Goal: Information Seeking & Learning: Learn about a topic

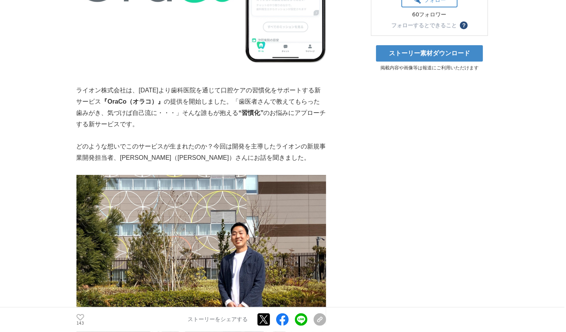
scroll to position [249, 0]
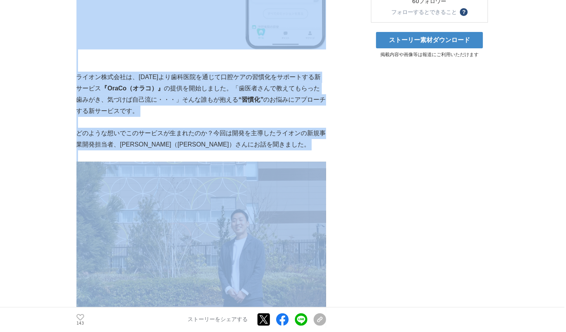
drag, startPoint x: 75, startPoint y: 59, endPoint x: 285, endPoint y: 184, distance: 244.6
click at [87, 76] on p "ライオン株式会社は、2025年4月1日より歯科医院を通じて口腔ケアの習慣化をサポートする新サービス 『OraCo（オラコ）』 の提供を開始しました。「歯医者さ…" at bounding box center [200, 94] width 249 height 45
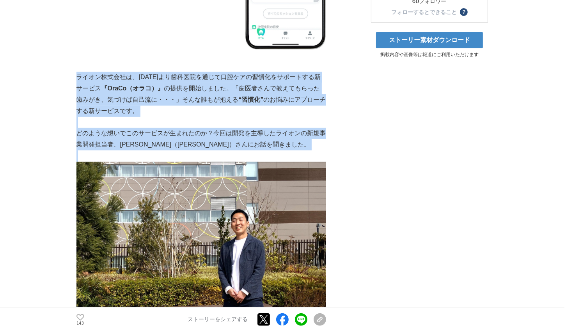
drag, startPoint x: 77, startPoint y: 62, endPoint x: 295, endPoint y: 144, distance: 233.4
copy div "ライオン株式会社は、2025年4月1日より歯科医院を通じて口腔ケアの習慣化をサポートする新サービス 『OraCo（オラコ）』 の提供を開始しました。「歯医者さ…"
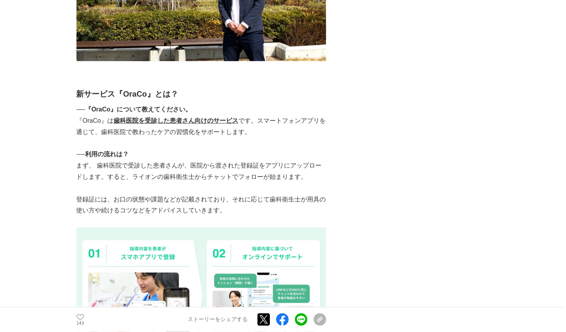
scroll to position [501, 0]
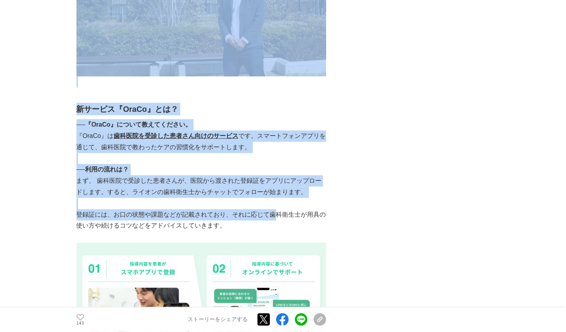
drag, startPoint x: 73, startPoint y: 99, endPoint x: 276, endPoint y: 203, distance: 228.0
drag, startPoint x: 276, startPoint y: 203, endPoint x: 239, endPoint y: 193, distance: 38.2
click at [239, 198] on p at bounding box center [200, 203] width 249 height 11
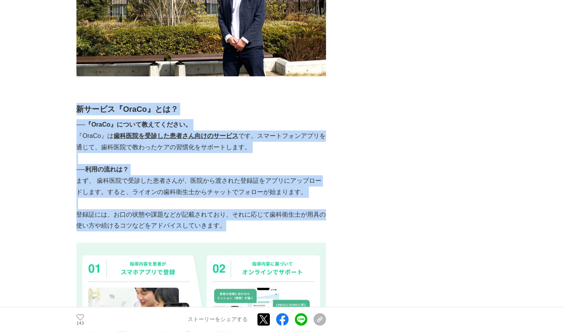
drag, startPoint x: 236, startPoint y: 213, endPoint x: 76, endPoint y: 91, distance: 201.0
copy div "新サービス『OraCo』とは？ ──『OraCo』について教えてください。 『OraCo』は 歯科医院を受診した患者さん向けのサービス です。スマートフォンア…"
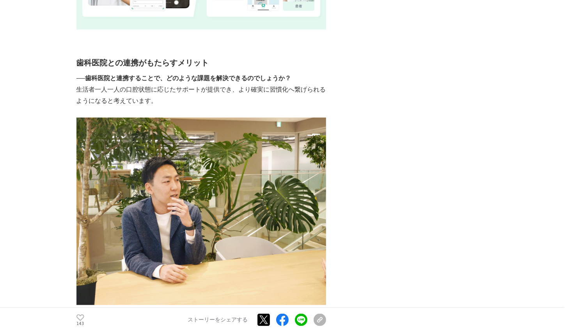
scroll to position [857, 0]
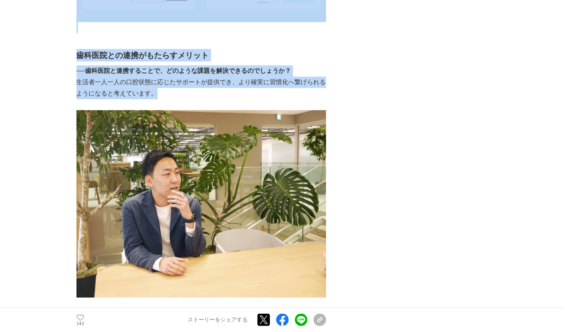
drag, startPoint x: 80, startPoint y: 47, endPoint x: 177, endPoint y: 76, distance: 101.1
click at [161, 81] on p "生活者一人一人の口腔状態に応じたサポートが提供でき、より確実に習慣化へ繋げられるようになると考えています。" at bounding box center [200, 88] width 249 height 23
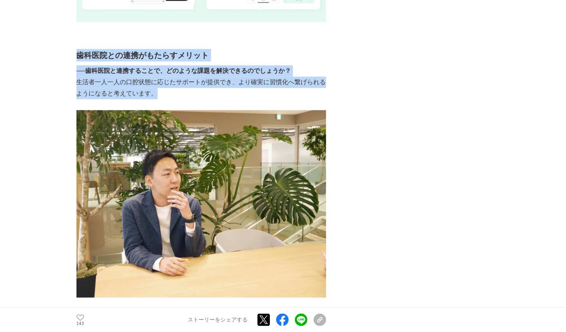
drag, startPoint x: 170, startPoint y: 81, endPoint x: 80, endPoint y: 38, distance: 100.2
copy div "歯科医院との連携がもたらすメリット ──歯科医院と連携することで、どのような課題を解決できるのでしょうか？ 生活者一人一人の口腔状態に応じたサポートが提供でき…"
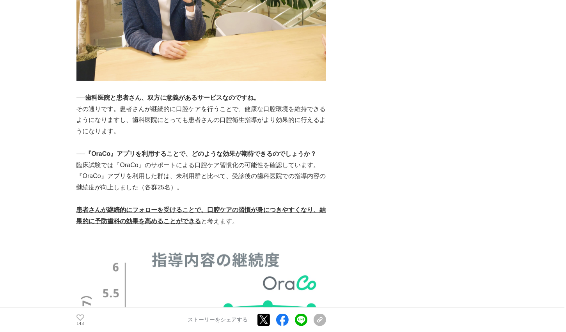
scroll to position [1101, 0]
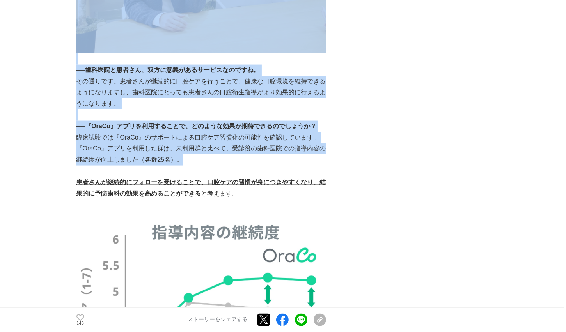
drag, startPoint x: 71, startPoint y: 55, endPoint x: 229, endPoint y: 149, distance: 183.7
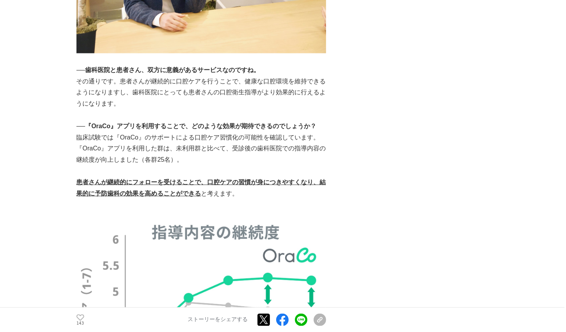
drag, startPoint x: 229, startPoint y: 149, endPoint x: 270, endPoint y: 190, distance: 57.9
click at [270, 199] on p at bounding box center [200, 204] width 249 height 11
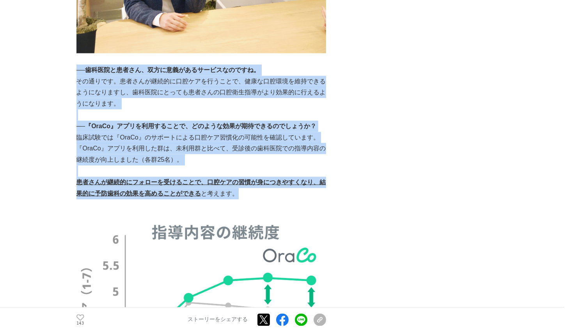
drag, startPoint x: 257, startPoint y: 183, endPoint x: 79, endPoint y: 57, distance: 218.2
copy div "──歯科医院と患者さん、双方に意義があるサービスなのですね。 その通りです。患者さんが継続的に口腔ケアを行うことで、健康な口腔環境を維持できるようになりますし…"
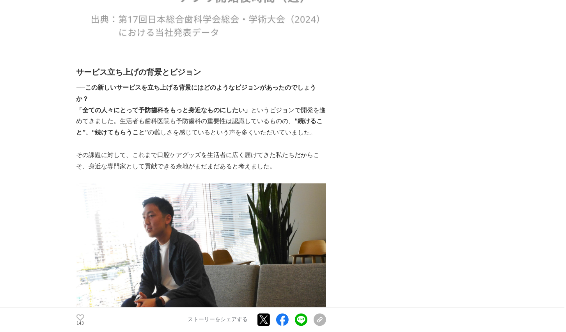
scroll to position [1539, 0]
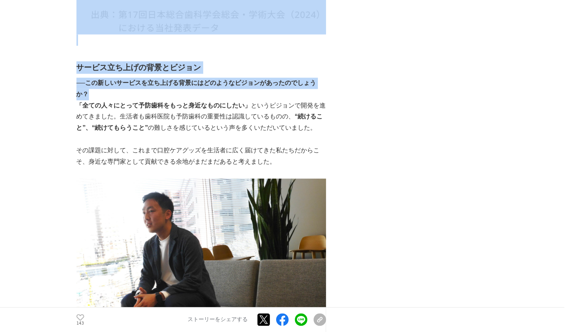
drag, startPoint x: 68, startPoint y: 60, endPoint x: 182, endPoint y: 76, distance: 114.9
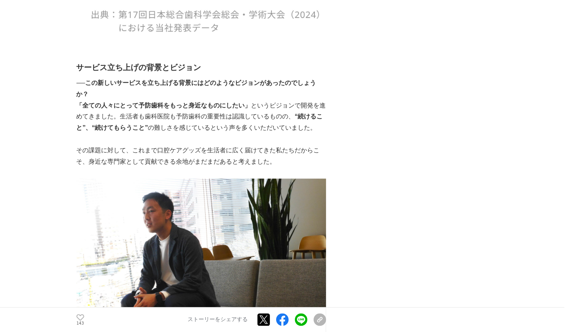
drag, startPoint x: 182, startPoint y: 76, endPoint x: 240, endPoint y: 125, distance: 76.1
click at [239, 134] on p at bounding box center [200, 139] width 249 height 11
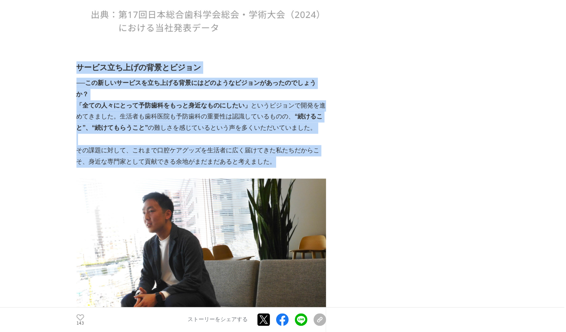
drag, startPoint x: 281, startPoint y: 149, endPoint x: 79, endPoint y: 54, distance: 223.2
copy div "サービス立ち上げの背景とビジョン ──この新しいサービスを立ち上げる背景にはどのようなビジョンがあったのでしょうか？ 「全ての人々にとって予防歯科をもっと身近…"
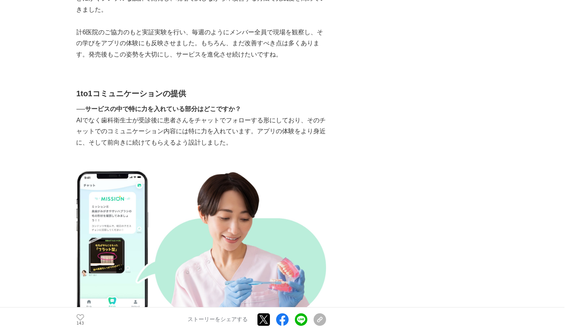
scroll to position [2236, 0]
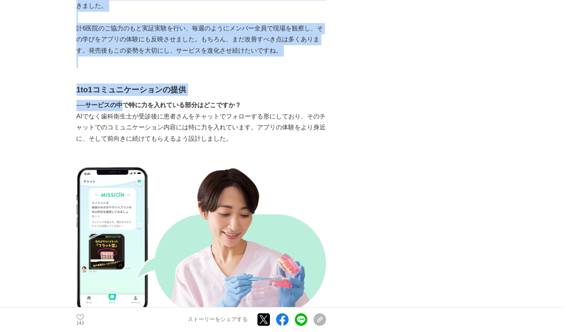
drag, startPoint x: 73, startPoint y: 69, endPoint x: 124, endPoint y: 94, distance: 56.1
click at [124, 94] on main "歯科医院を通じた口腔ケア習慣化サービス『OraCo』始動 新規事業 #新規事業 #予防歯科 #習慣" at bounding box center [283, 138] width 566 height 4652
click at [124, 102] on strong "──サービスの中で特に力を入れている部分はどこですか？" at bounding box center [158, 105] width 165 height 7
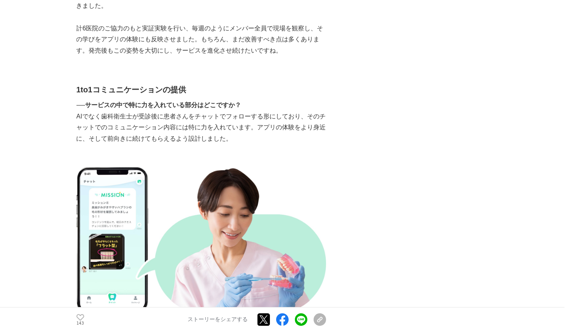
click at [65, 79] on main "歯科医院を通じた口腔ケア習慣化サービス『OraCo』始動 新規事業 #新規事業 #予防歯科 #習慣" at bounding box center [283, 138] width 566 height 4652
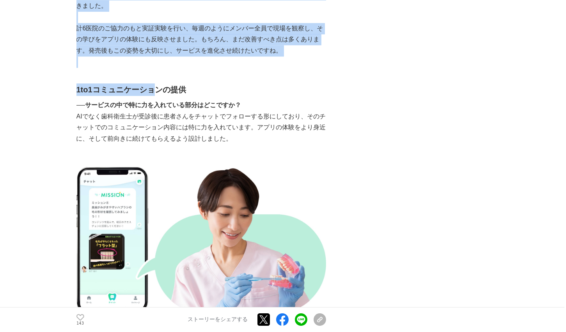
drag, startPoint x: 71, startPoint y: 68, endPoint x: 159, endPoint y: 79, distance: 88.8
click at [159, 79] on main "歯科医院を通じた口腔ケア習慣化サービス『OraCo』始動 新規事業 #新規事業 #予防歯科 #習慣" at bounding box center [283, 138] width 566 height 4652
click at [159, 85] on strong "1to1コミュニケーションの提供" at bounding box center [131, 89] width 110 height 9
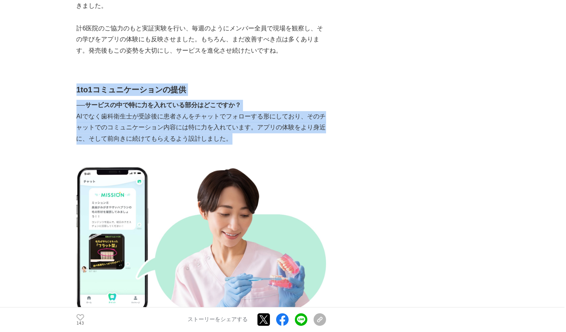
drag, startPoint x: 250, startPoint y: 124, endPoint x: 76, endPoint y: 75, distance: 180.5
copy div "1to1コミュニケーションの提供 ──サービスの中で特に力を入れている部分はどこですか？ AIでなく歯科衛生士が受診後に患者さんをチャットでフォローする形にし…"
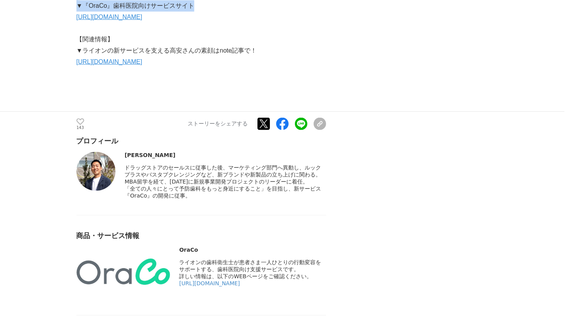
scroll to position [3690, 0]
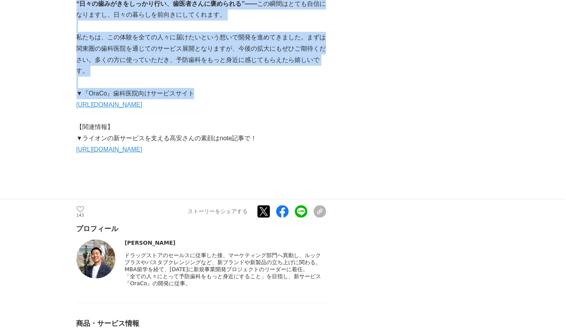
drag, startPoint x: 87, startPoint y: 31, endPoint x: 277, endPoint y: 153, distance: 225.7
copy div "チャットでのコミュニケーションで具体的にどのような工夫をしていますか？ 一方的な指導や啓発ではなく、生活者に寄り添うことをテーマにコミュニケーションを展開して…"
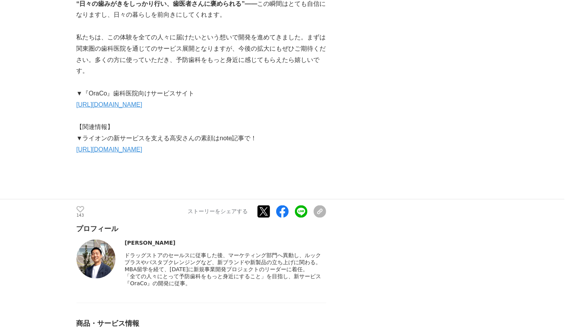
click at [113, 147] on link "[URL][DOMAIN_NAME]" at bounding box center [109, 149] width 66 height 7
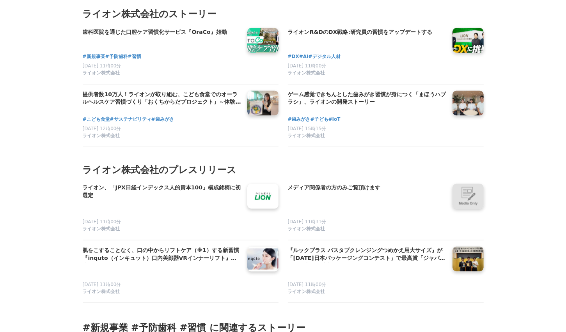
scroll to position [4206, 0]
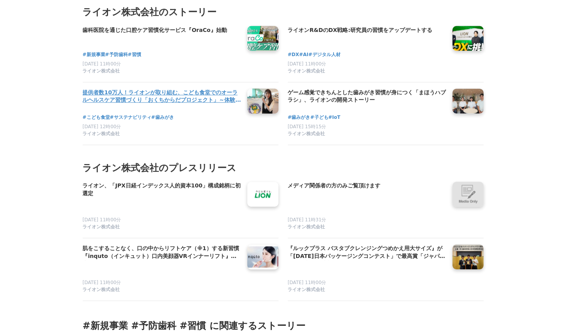
click at [210, 105] on h4 "提供者数10万人！ライオンが取り組む、こども食堂でのオーラルヘルスケア習慣づくり「おくちからだプロジェクト」～体験を通して、子どもたちの健康な[PERSON_…" at bounding box center [162, 97] width 158 height 16
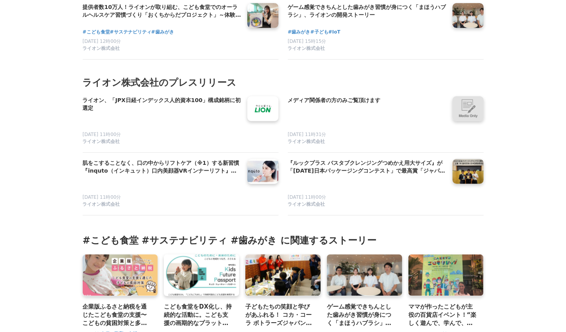
scroll to position [3215, 0]
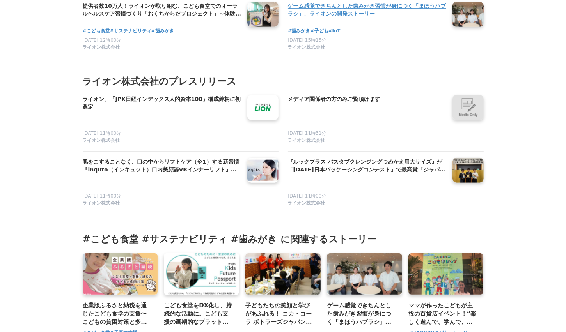
click at [321, 18] on h4 "ゲーム感覚できちんとした歯みがき習慣が身につく「まほうハブラシ」、ライオンの開発ストーリー" at bounding box center [367, 10] width 158 height 16
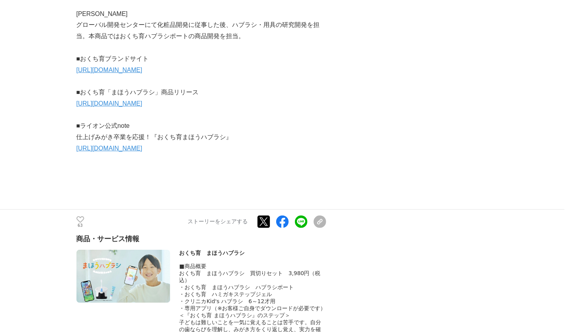
scroll to position [3049, 0]
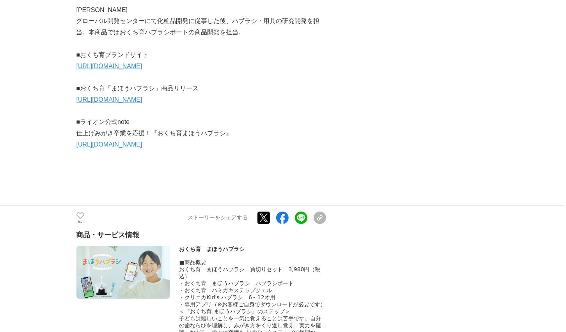
click at [104, 103] on link "[URL][DOMAIN_NAME]" at bounding box center [109, 99] width 66 height 7
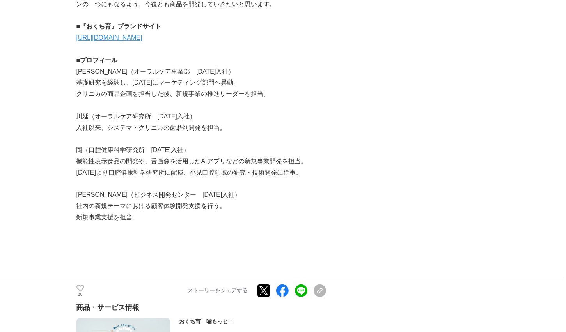
scroll to position [3074, 0]
